Goal: Book appointment/travel/reservation

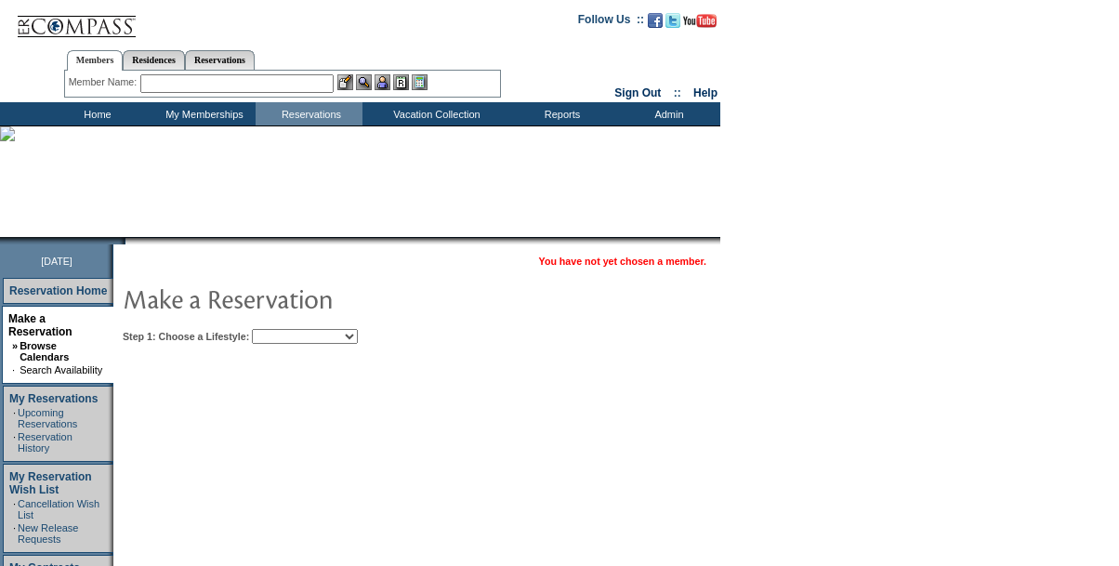
click at [358, 331] on select "Beach Leisure Metropolitan Mountain OIAL for Adventure OIAL for Couples OIAL fo…" at bounding box center [305, 336] width 106 height 15
select select "Beach"
click at [283, 330] on select "Beach Leisure Metropolitan Mountain OIAL for Adventure OIAL for Couples OIAL fo…" at bounding box center [305, 336] width 106 height 15
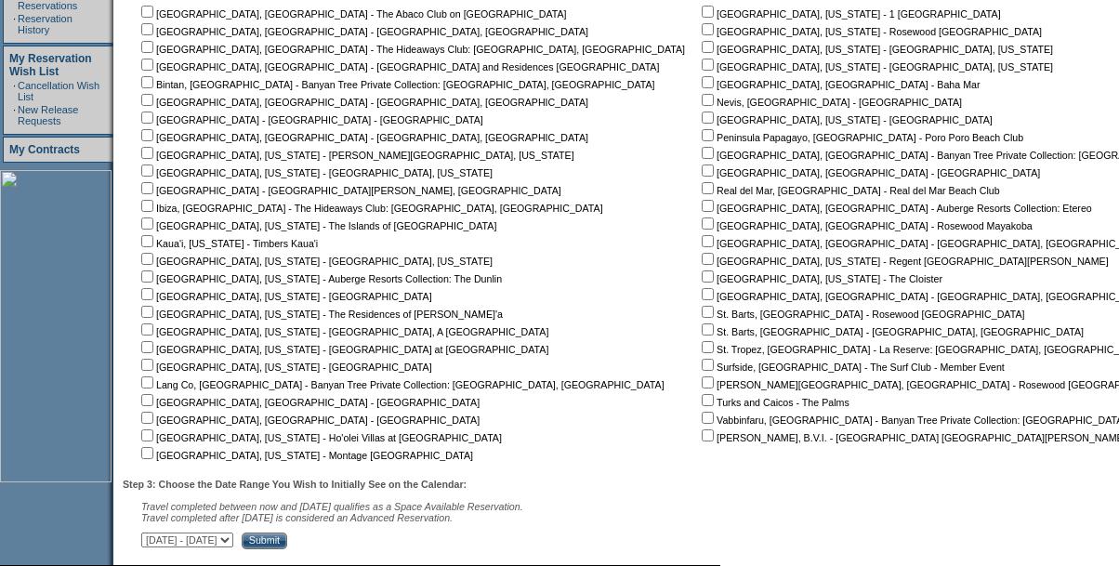
scroll to position [417, 0]
click at [701, 140] on input "checkbox" at bounding box center [707, 136] width 12 height 12
checkbox input "true"
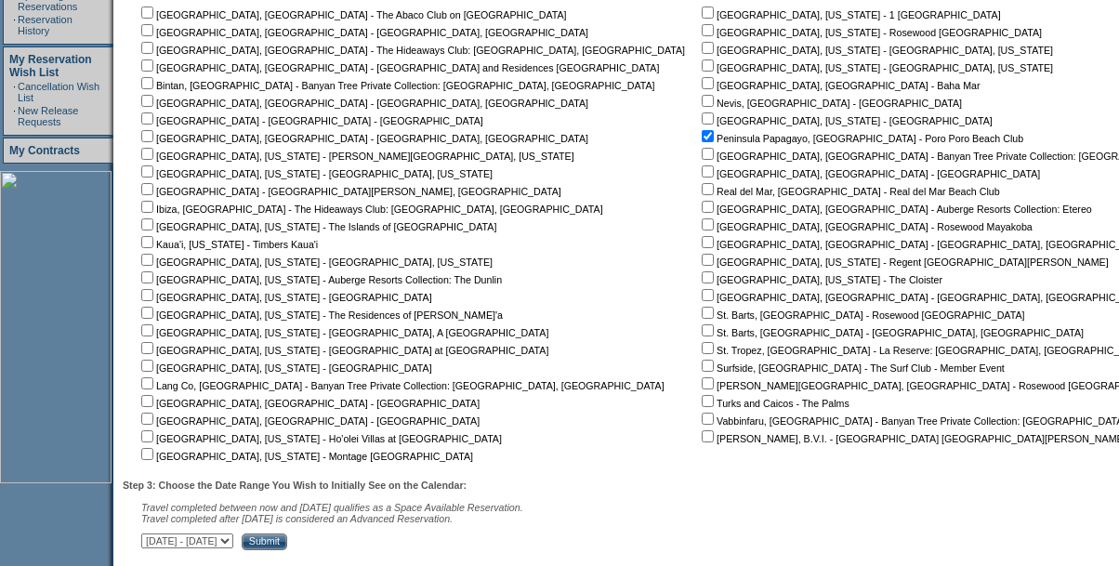
click at [233, 548] on select "[DATE] - [DATE] [DATE] - [DATE] [DATE] - [DATE] [DATE] - [DATE] [DATE] - [DATE]…" at bounding box center [187, 540] width 92 height 15
select select "[DATE]|[DATE]"
click at [151, 542] on select "[DATE] - [DATE] [DATE] - [DATE] [DATE] - [DATE] [DATE] - [DATE] [DATE] - [DATE]…" at bounding box center [187, 540] width 92 height 15
click at [287, 546] on input "Submit" at bounding box center [265, 541] width 46 height 17
